Goal: Find specific page/section: Find specific page/section

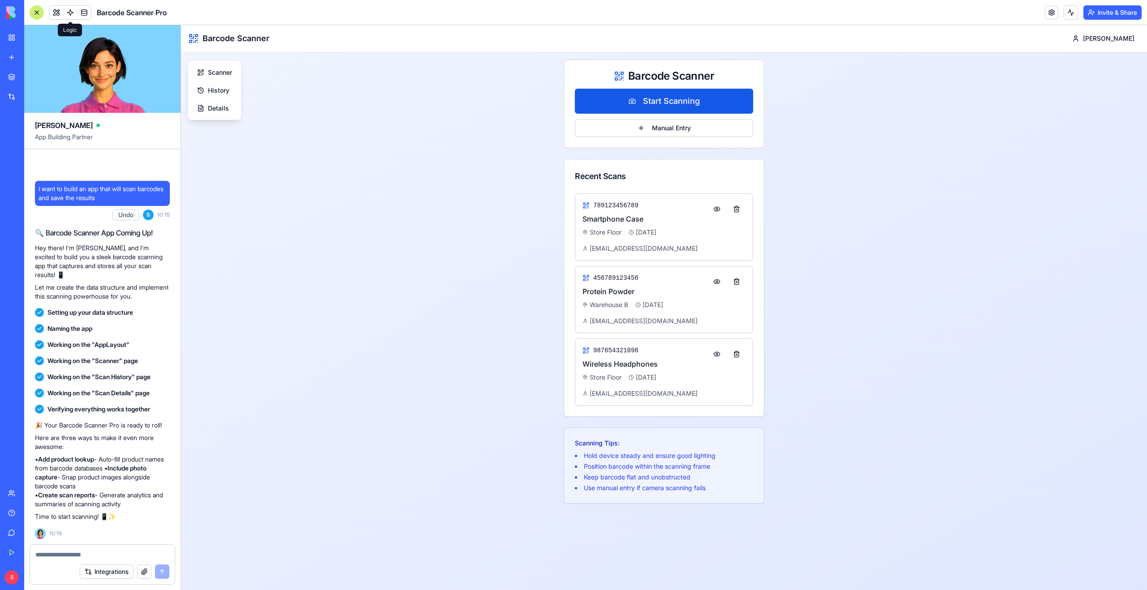
click at [69, 14] on span at bounding box center [70, 12] width 25 height 25
click at [69, 9] on link at bounding box center [70, 12] width 13 height 13
click at [69, 15] on link at bounding box center [70, 12] width 13 height 13
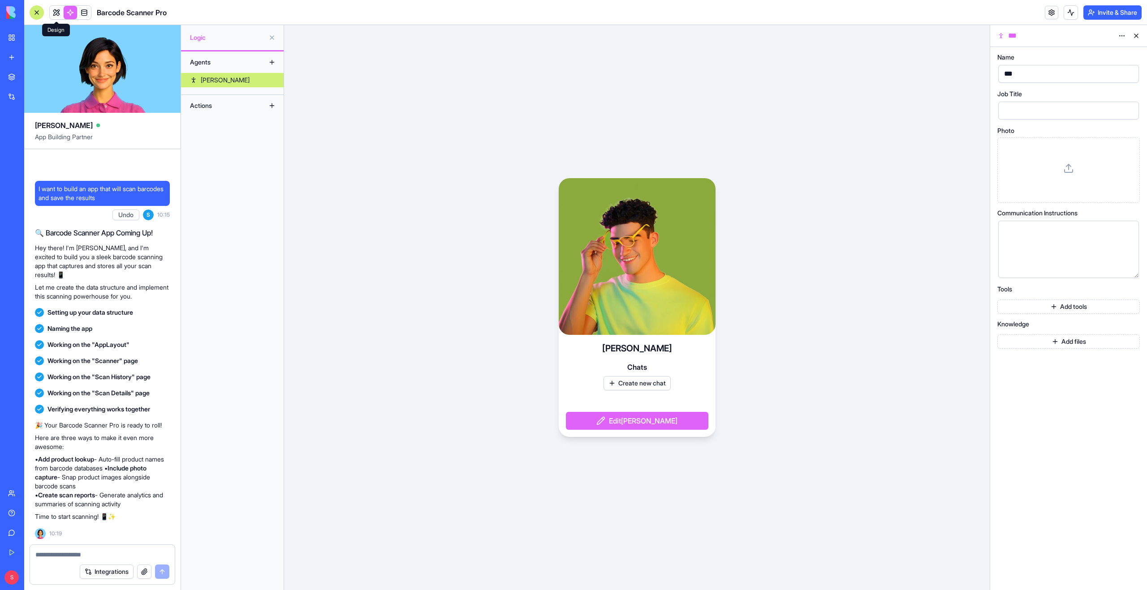
click at [57, 13] on link at bounding box center [56, 12] width 13 height 13
